Goal: Complete application form

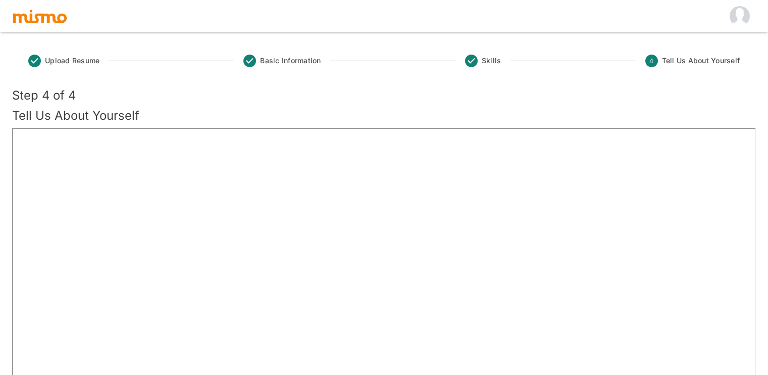
scroll to position [87, 0]
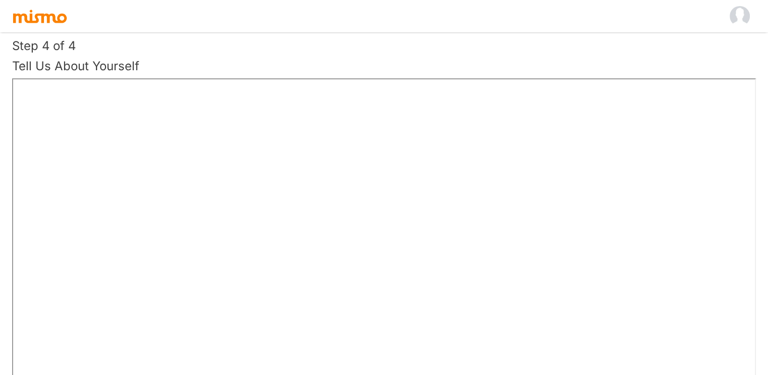
scroll to position [88, 0]
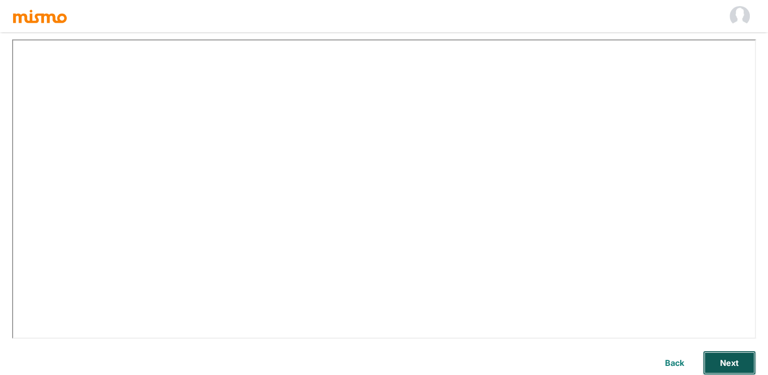
click at [731, 358] on button "Next" at bounding box center [729, 362] width 53 height 24
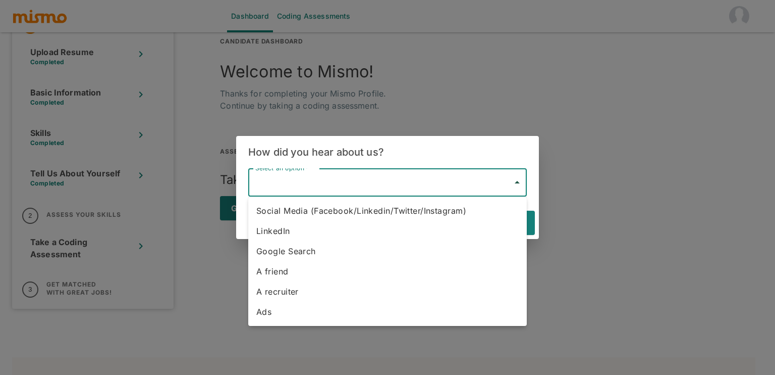
click at [455, 174] on body "Dashboard Coding Assessments 1 Onboarding List Upload Resume Completed Basic In…" at bounding box center [387, 143] width 775 height 399
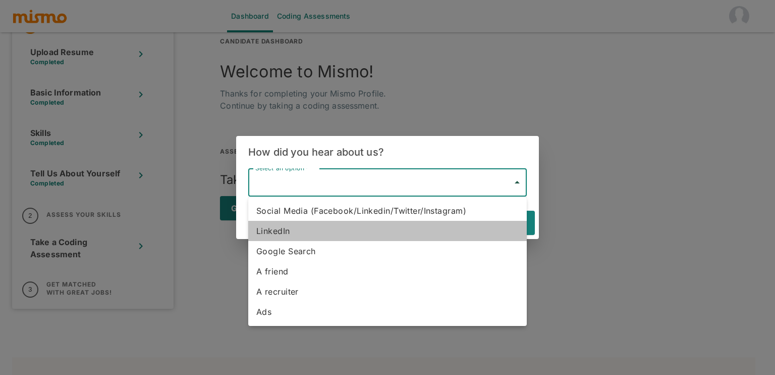
click at [335, 233] on li "LinkedIn" at bounding box center [387, 231] width 279 height 20
type input "Linkedin"
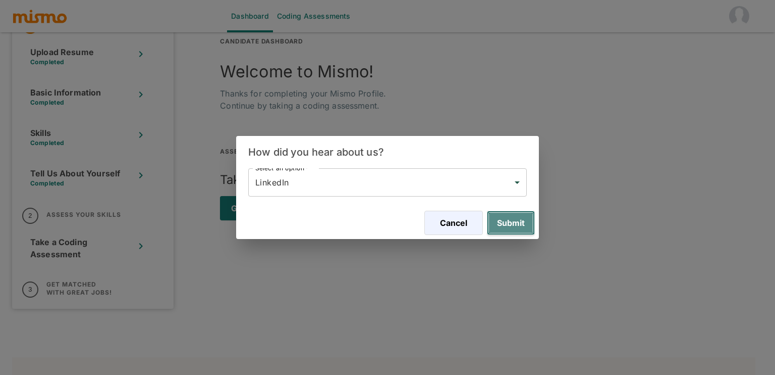
click at [509, 228] on button "Submit" at bounding box center [511, 223] width 48 height 24
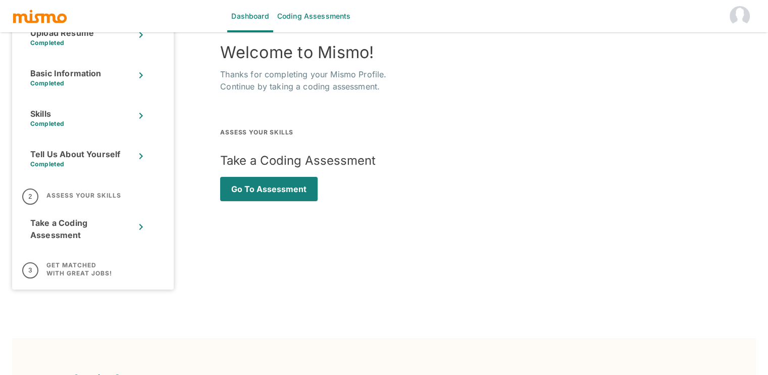
scroll to position [80, 0]
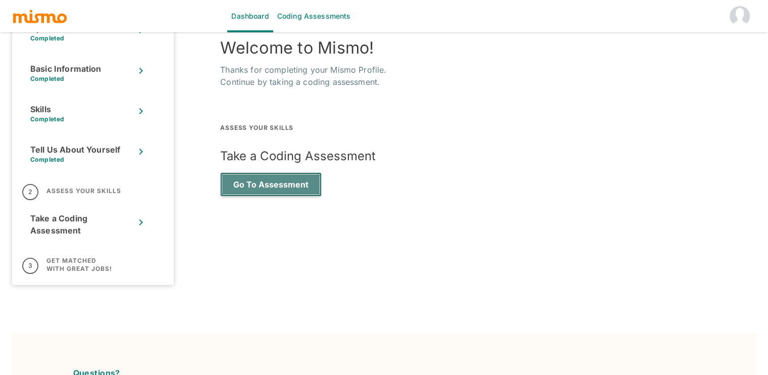
click at [269, 191] on button "Go to Assessment" at bounding box center [270, 184] width 101 height 24
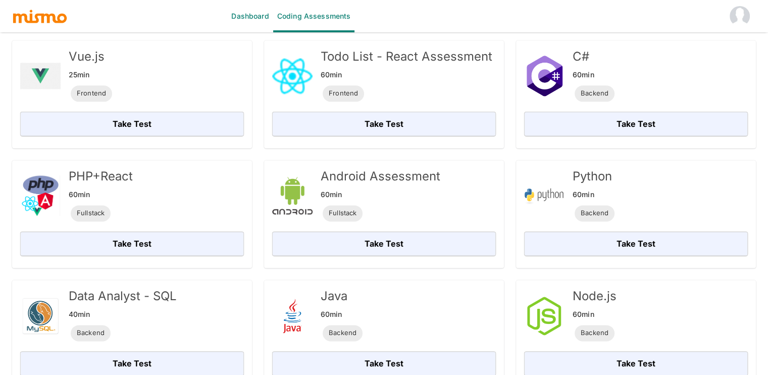
scroll to position [1317, 0]
